Goal: Information Seeking & Learning: Learn about a topic

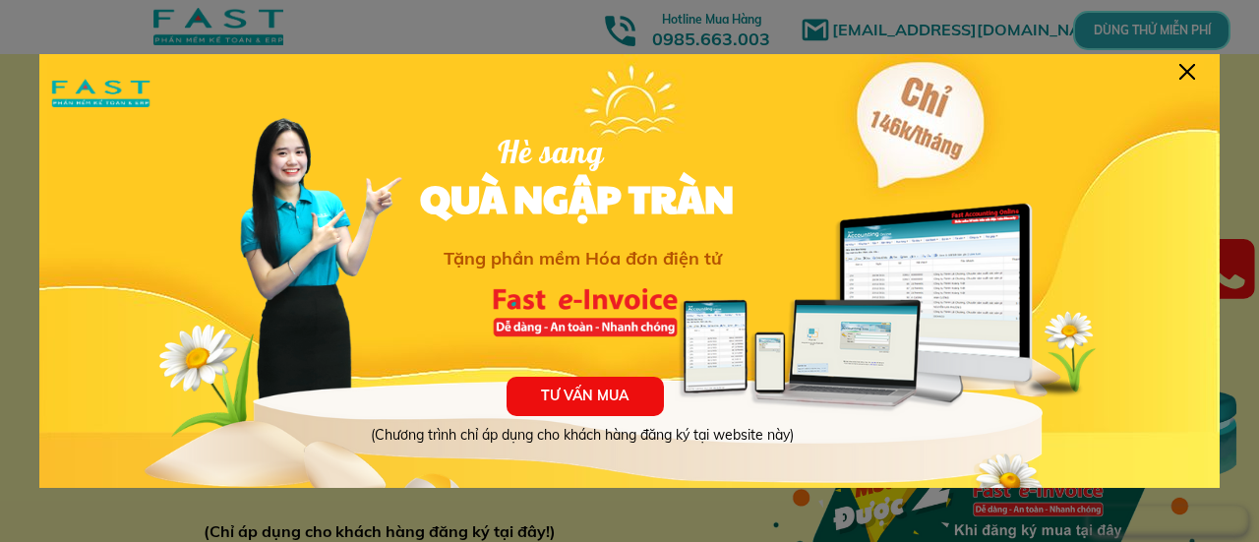
click at [1191, 73] on div at bounding box center [1188, 72] width 16 height 16
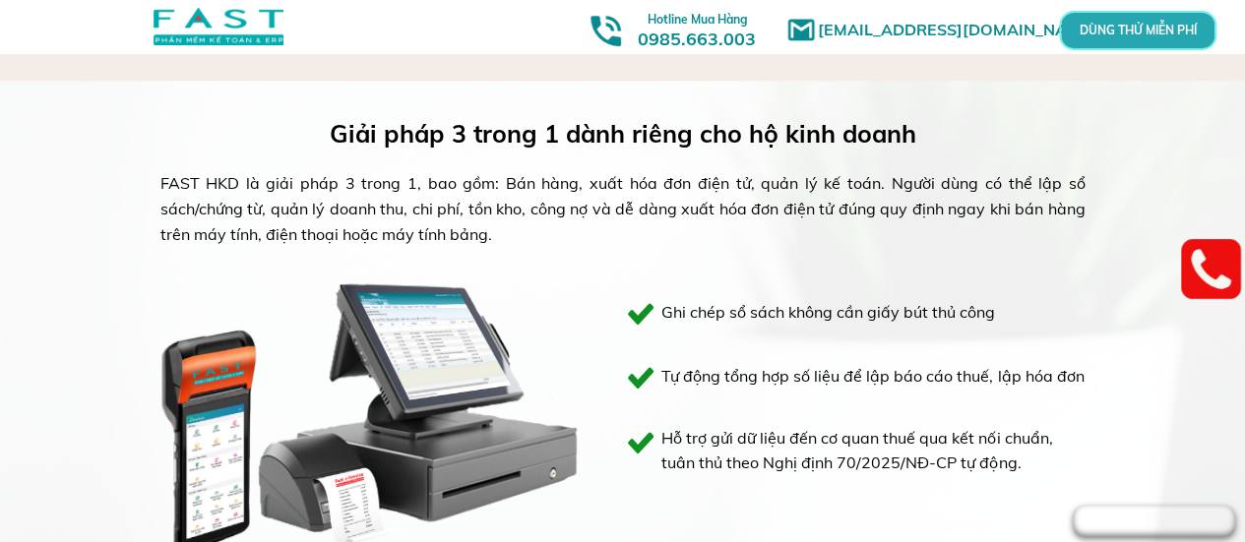
scroll to position [885, 0]
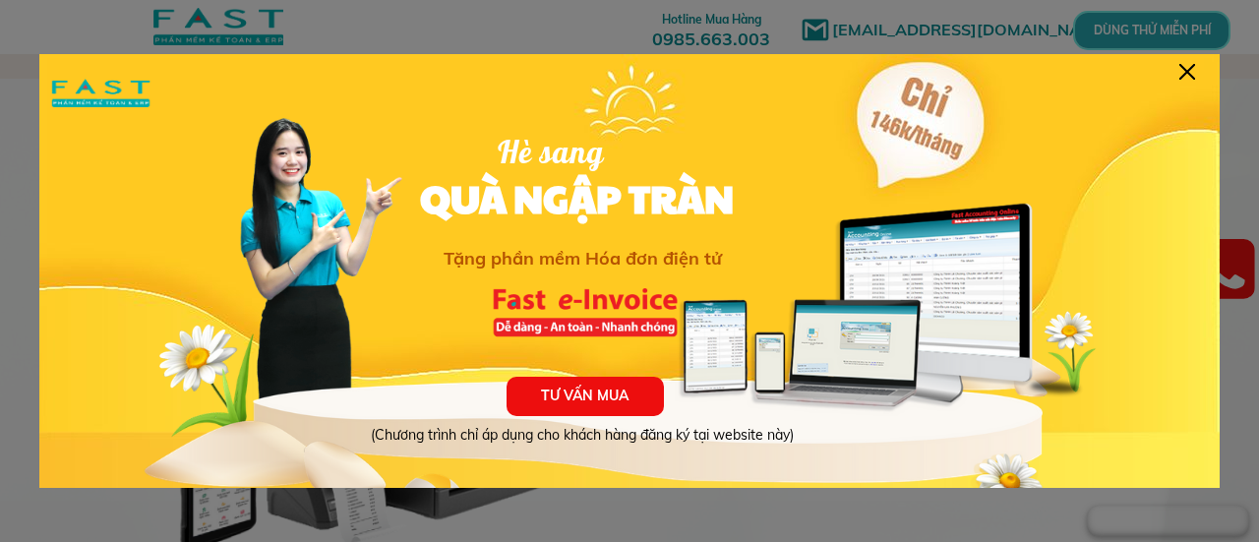
click at [1182, 81] on div "TƯ VẤN MUA (Chương trình chỉ áp dụng cho khách hàng đăng ký tại website này) Hè…" at bounding box center [629, 300] width 1181 height 492
click at [1188, 73] on div at bounding box center [1188, 72] width 16 height 16
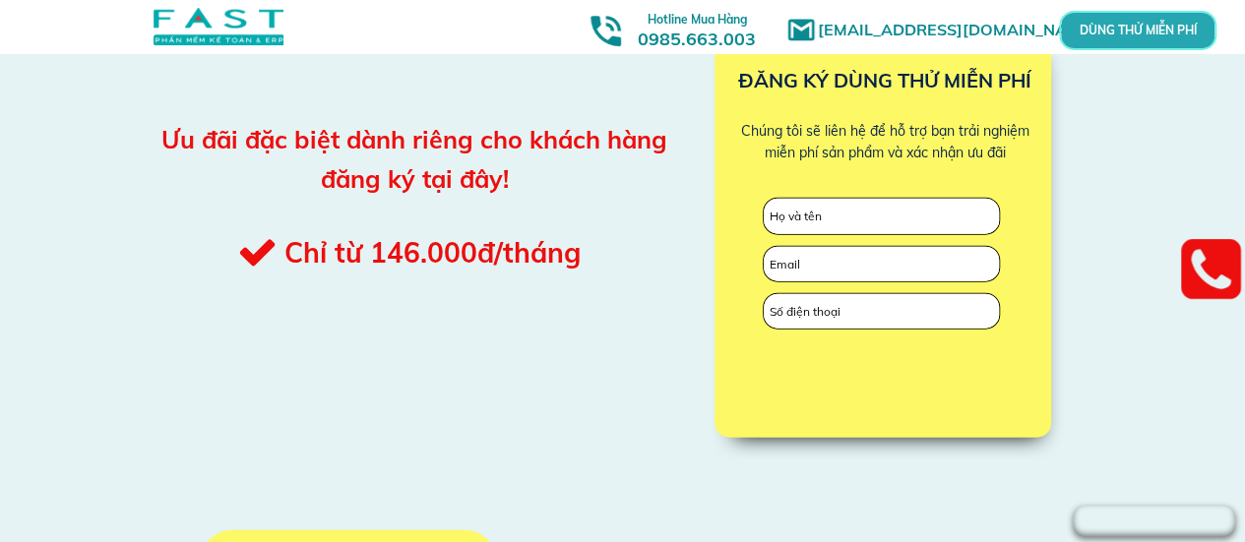
scroll to position [2164, 0]
